Goal: Information Seeking & Learning: Learn about a topic

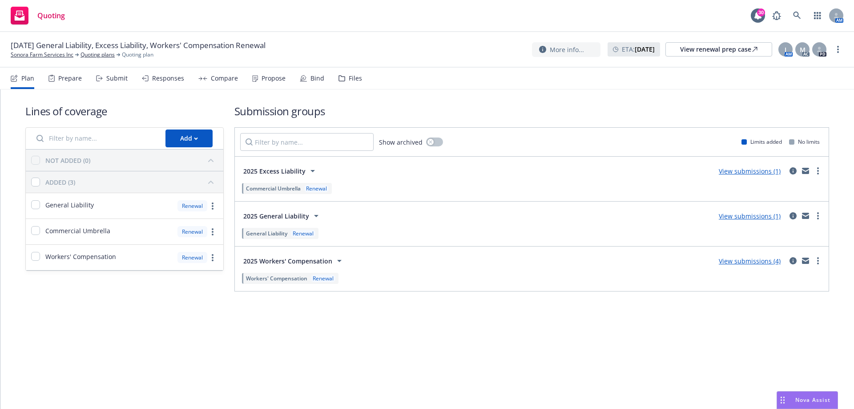
click at [266, 80] on div "Propose" at bounding box center [274, 78] width 24 height 7
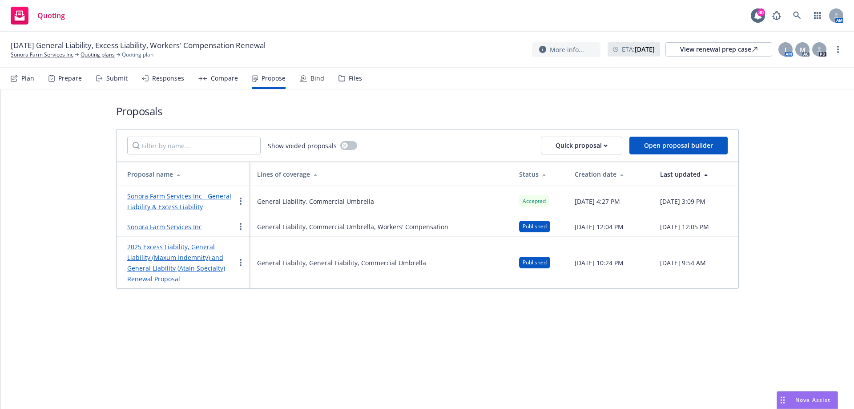
click at [292, 76] on div "Plan Prepare Submit Responses Compare Propose Bind Files" at bounding box center [186, 78] width 351 height 21
click at [302, 80] on icon at bounding box center [303, 78] width 7 height 7
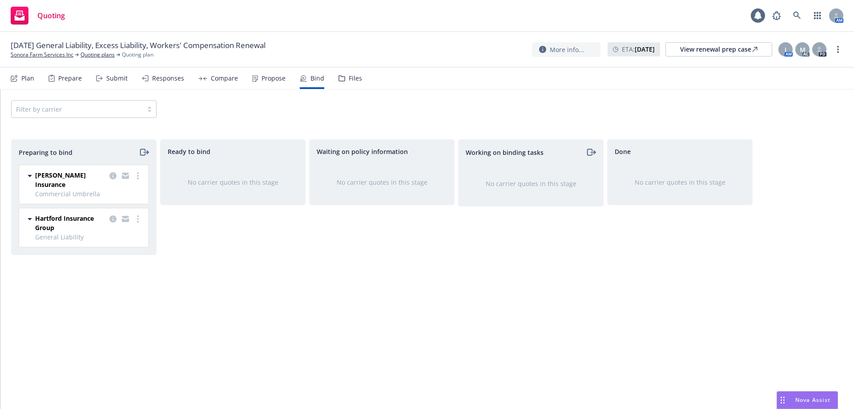
click at [262, 80] on div "Propose" at bounding box center [274, 78] width 24 height 7
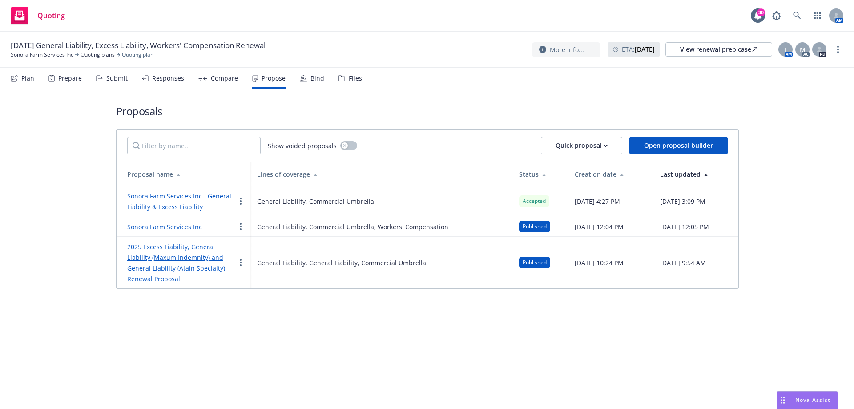
click at [166, 209] on link "Sonora Farm Services Inc - General Liability & Excess Liability" at bounding box center [179, 201] width 104 height 19
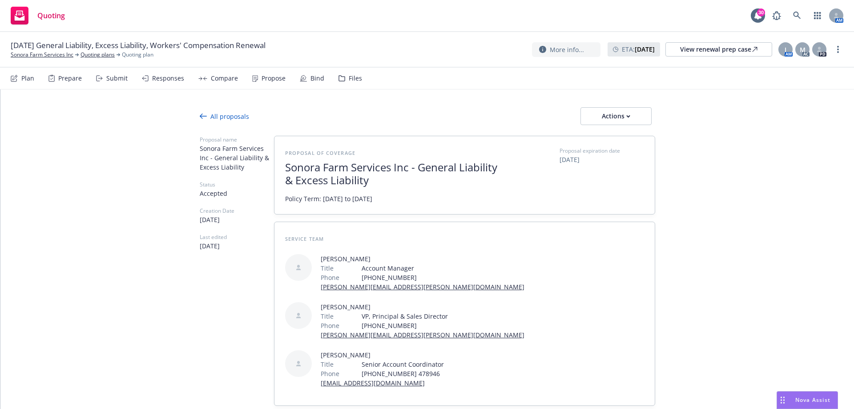
type textarea "x"
click at [212, 118] on div "All proposals" at bounding box center [224, 116] width 49 height 9
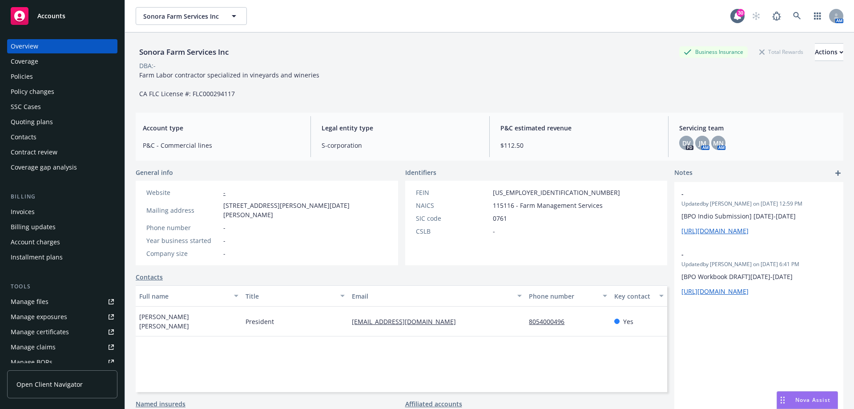
click at [61, 123] on div "Quoting plans" at bounding box center [62, 122] width 103 height 14
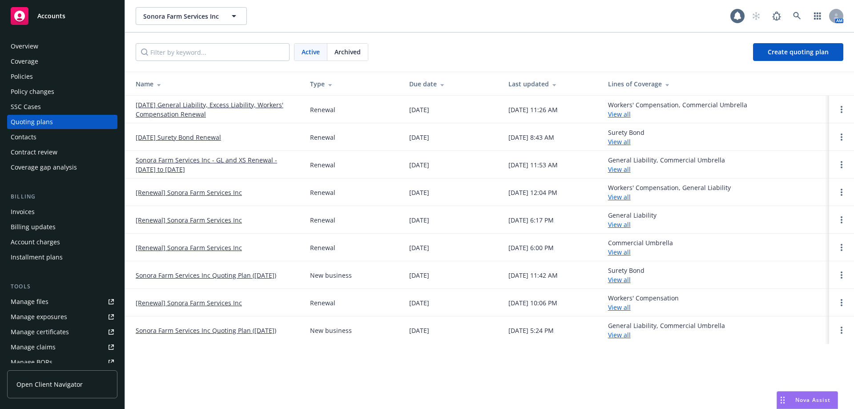
click at [169, 103] on link "[DATE] General Liability, Excess Liability, Workers' Compensation Renewal" at bounding box center [216, 109] width 160 height 19
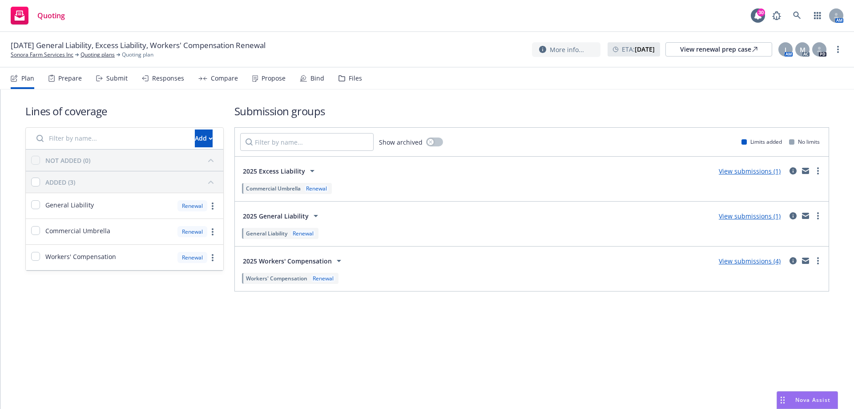
click at [157, 83] on div "Responses" at bounding box center [163, 78] width 42 height 21
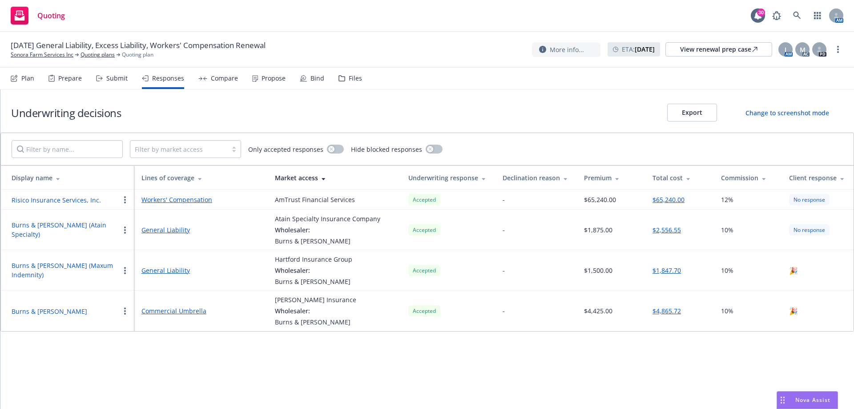
click at [35, 310] on button "Burns & [PERSON_NAME]" at bounding box center [50, 310] width 76 height 9
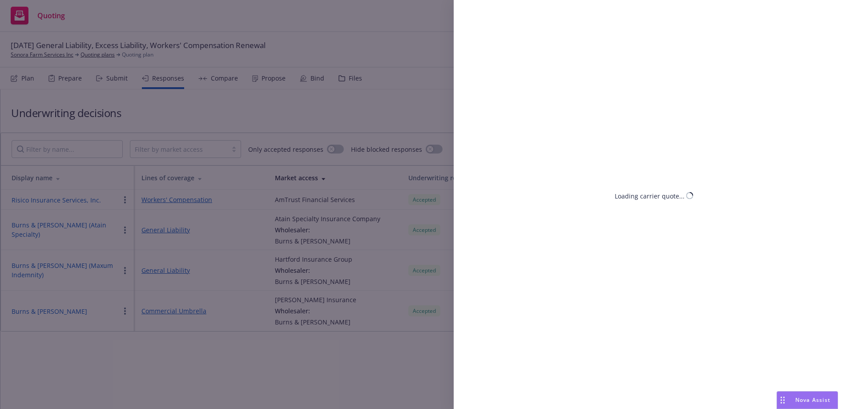
select select "CA"
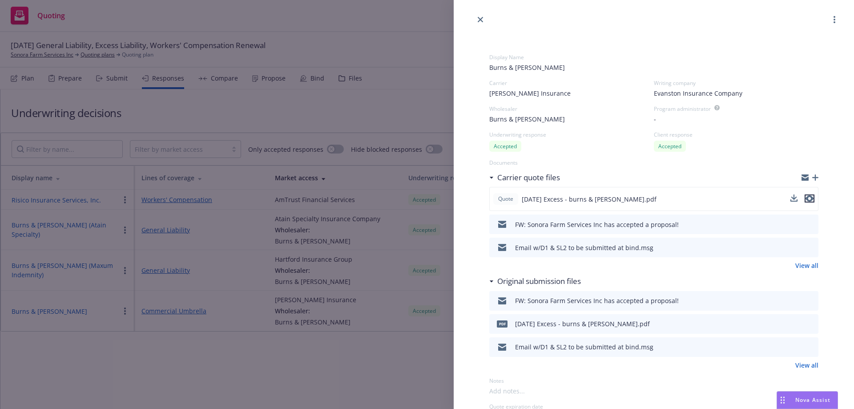
click at [806, 200] on icon "preview file" at bounding box center [810, 199] width 8 height 6
